Goal: Check status

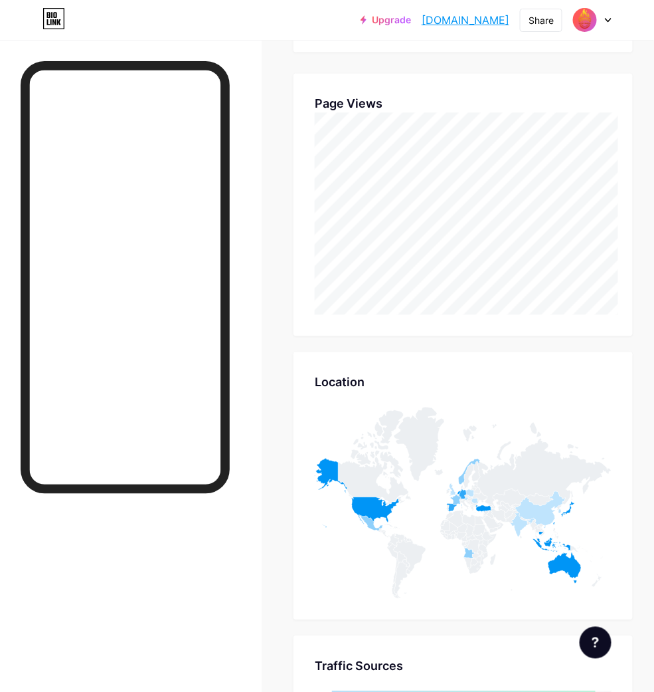
scroll to position [692, 654]
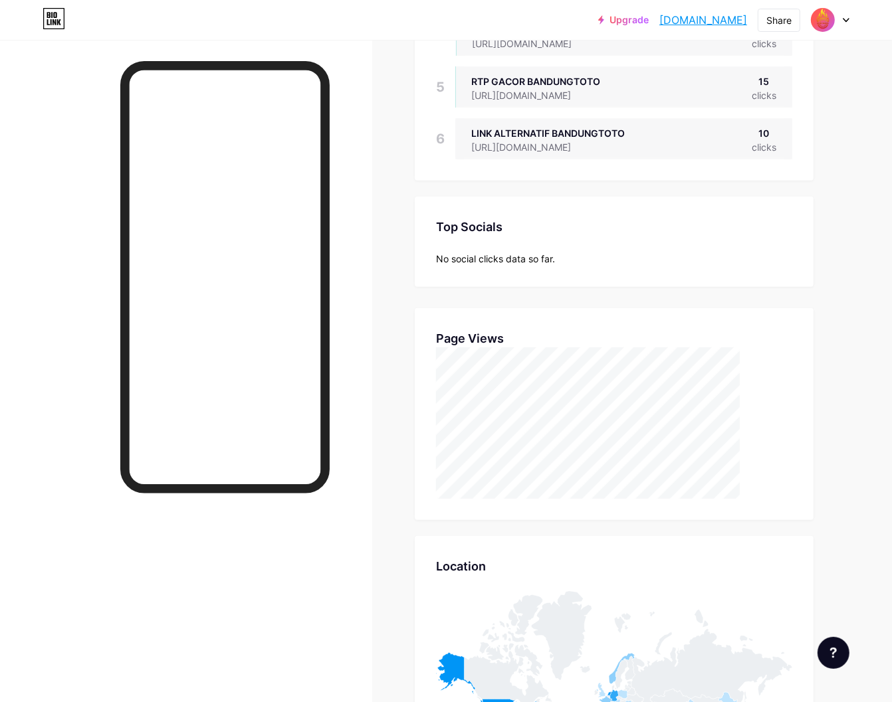
scroll to position [702, 892]
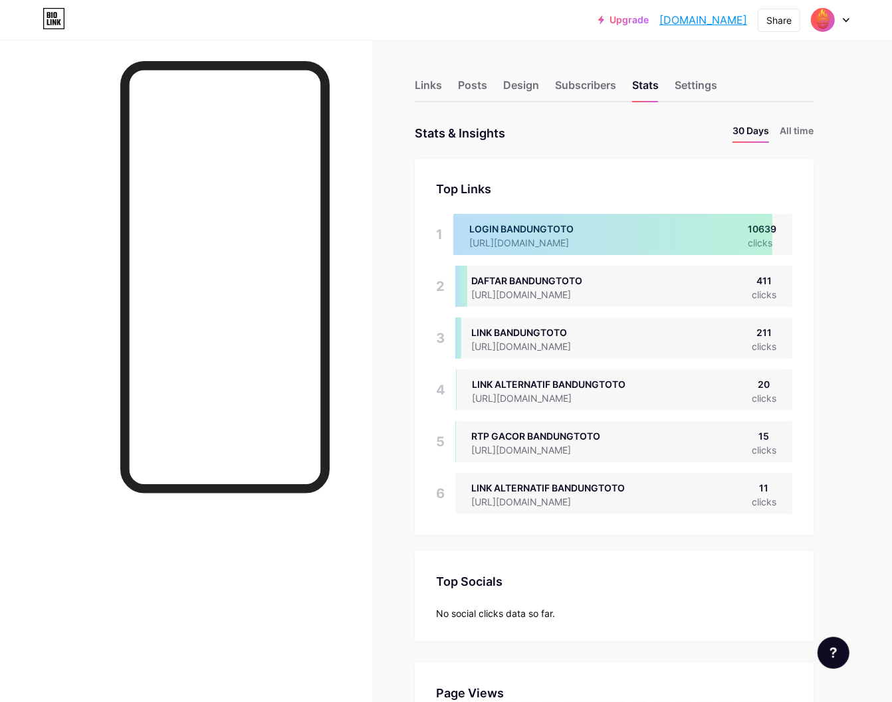
scroll to position [702, 892]
click at [333, 567] on div at bounding box center [186, 391] width 372 height 702
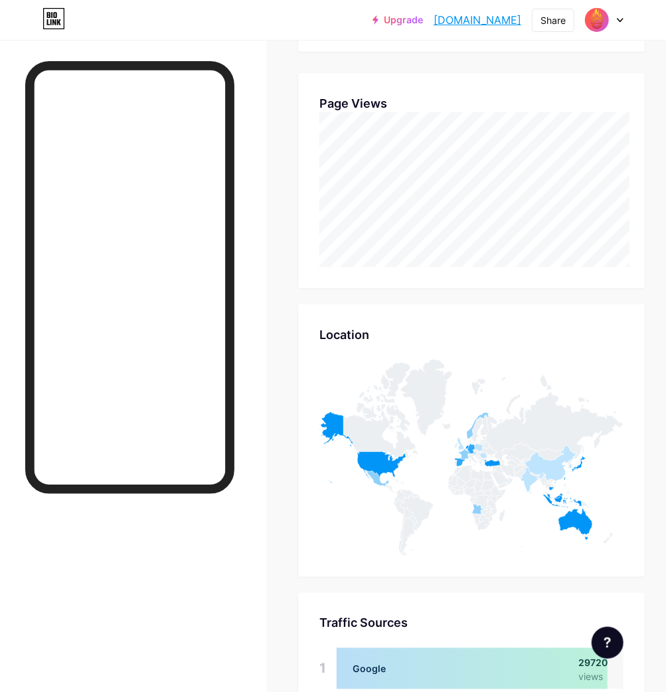
scroll to position [692, 666]
